Goal: Register for event/course

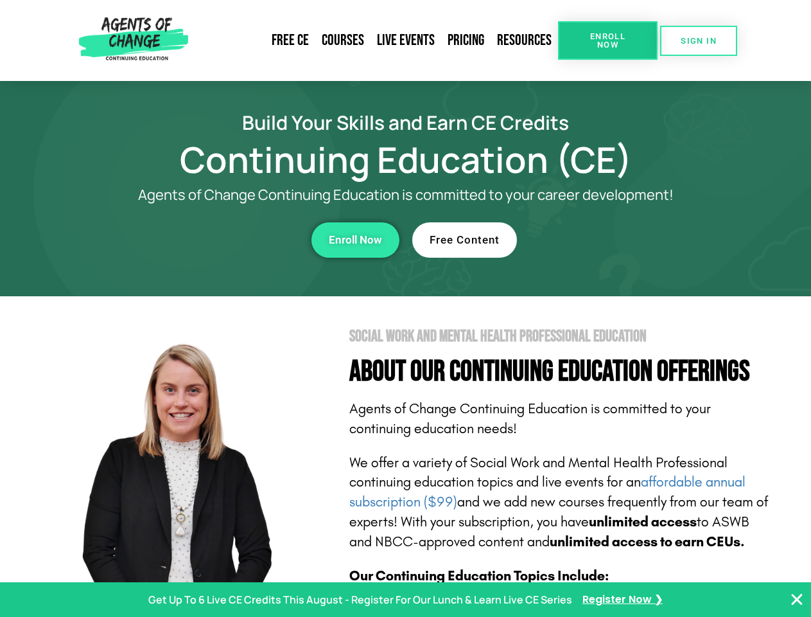
click at [405, 308] on section "Social Work and Mental Health Professional Education About Our Continuing Educa…" at bounding box center [405, 565] width 811 height 539
click at [608, 40] on span "Enroll Now" at bounding box center [608, 40] width 58 height 17
click at [699, 40] on span "SIGN IN" at bounding box center [699, 41] width 36 height 8
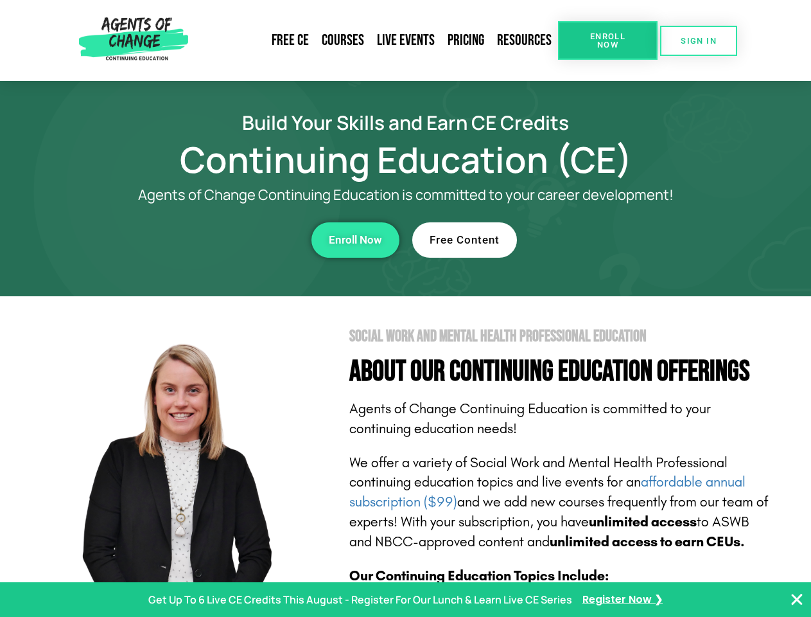
click at [223, 240] on div "Enroll Now" at bounding box center [222, 239] width 353 height 35
click at [355, 240] on span "Enroll Now" at bounding box center [355, 239] width 53 height 11
click at [589, 240] on div "Free Content" at bounding box center [588, 239] width 353 height 35
